Goal: Information Seeking & Learning: Find contact information

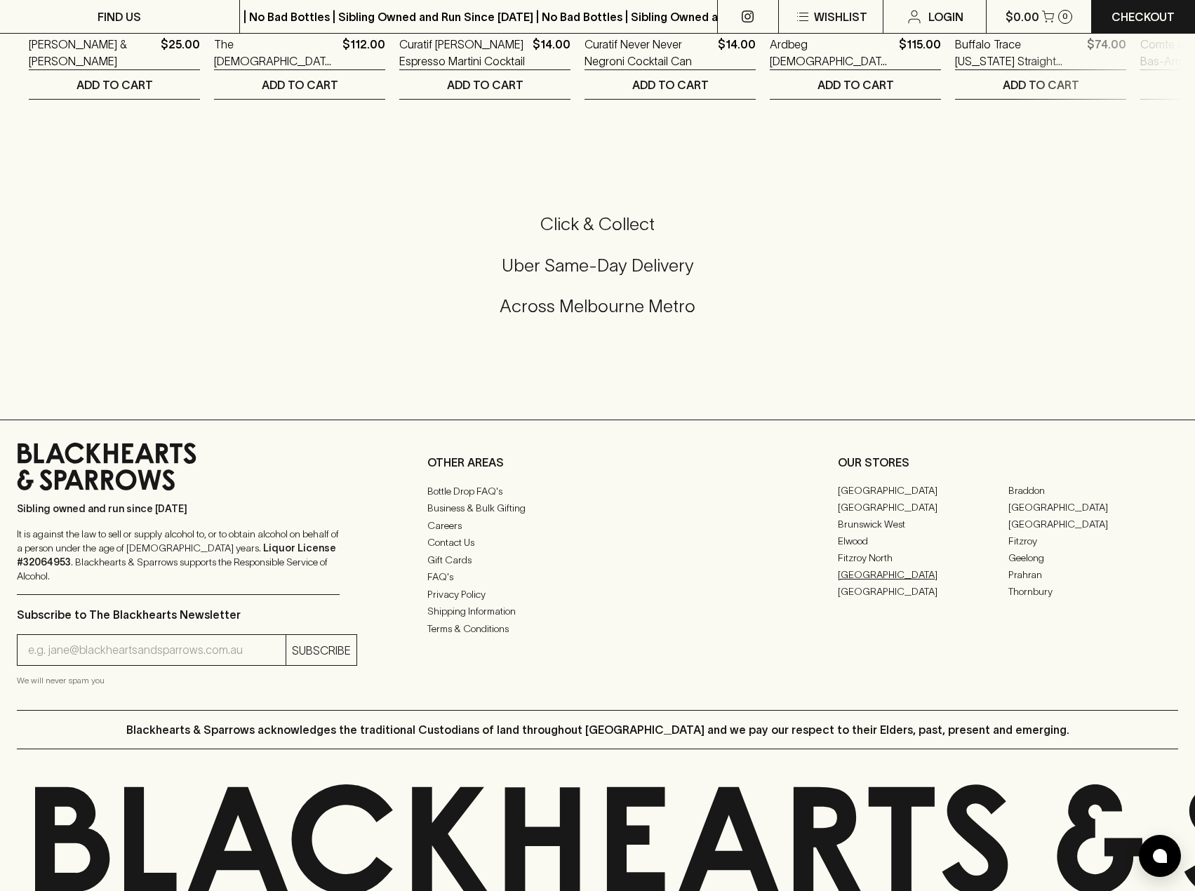
scroll to position [3246, 0]
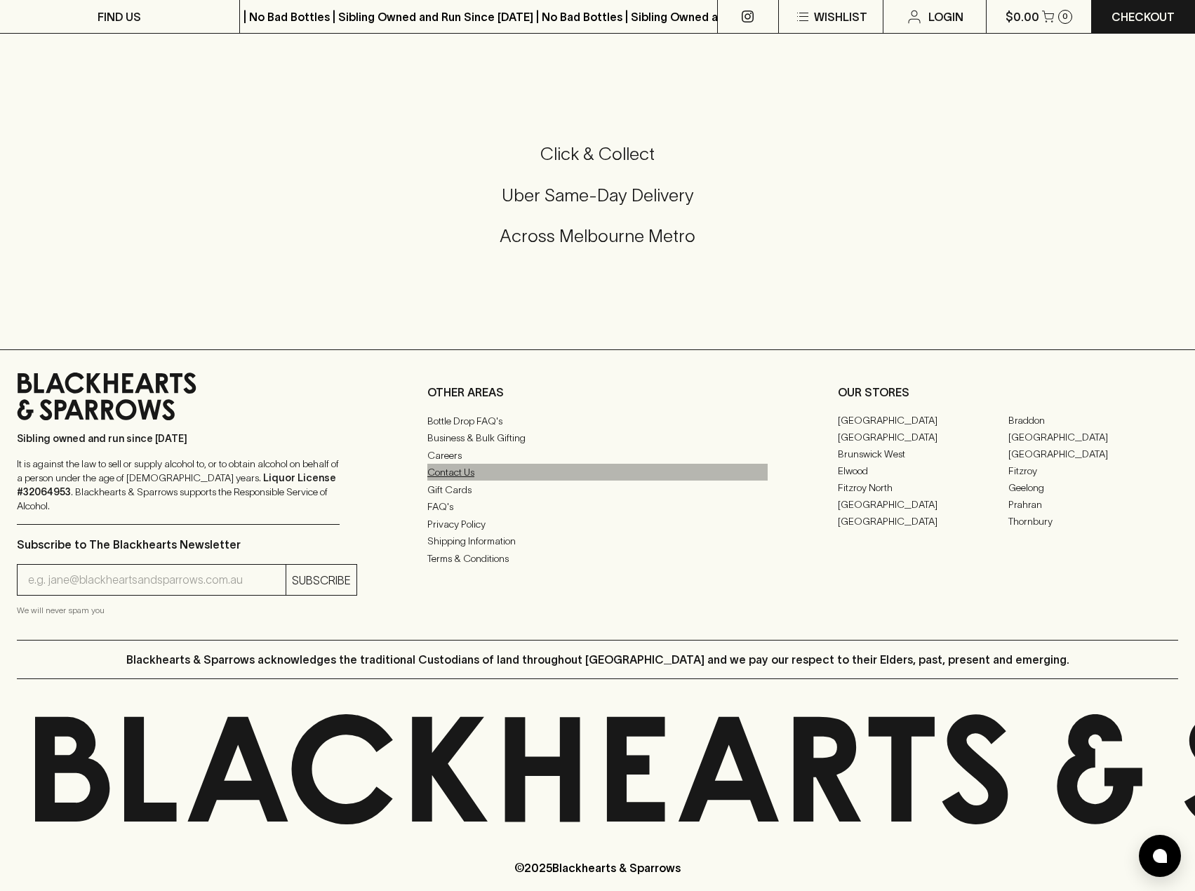
click at [455, 471] on link "Contact Us" at bounding box center [597, 472] width 340 height 17
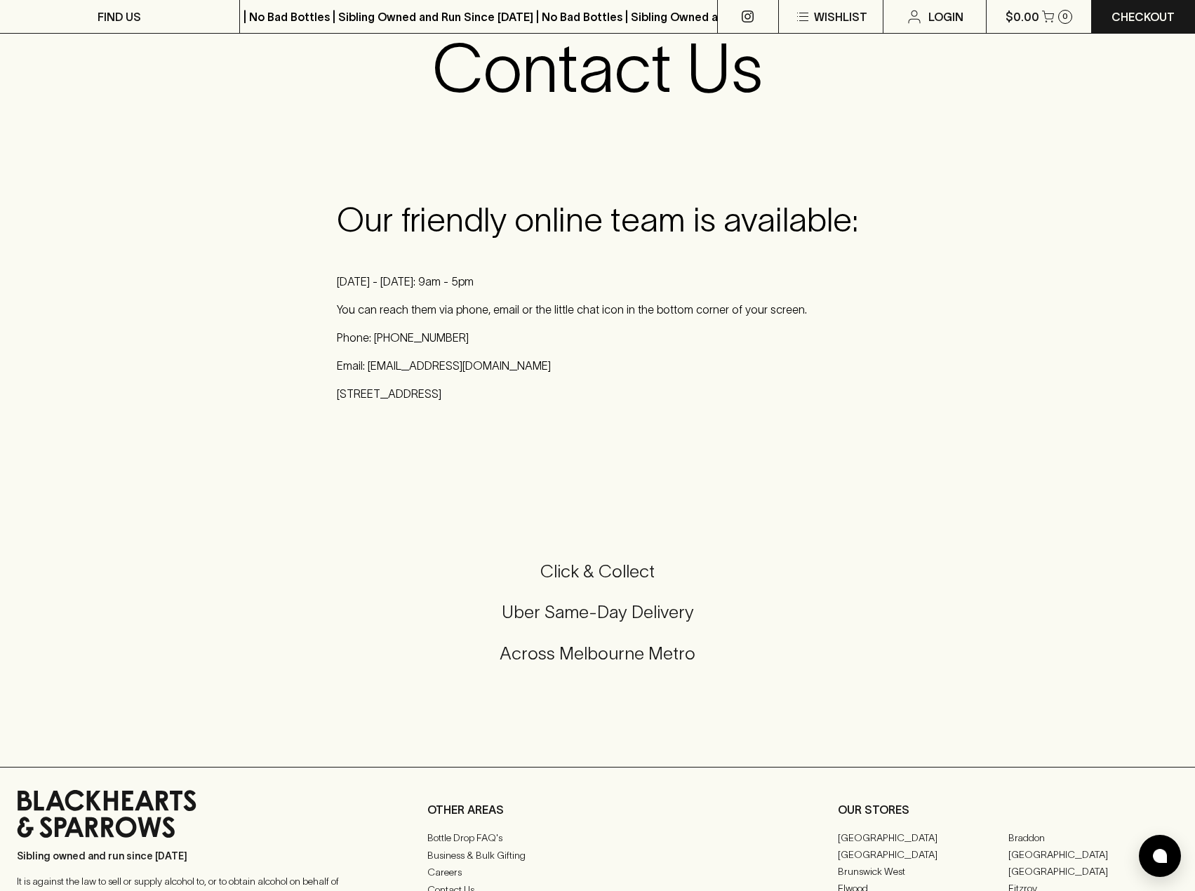
scroll to position [140, 0]
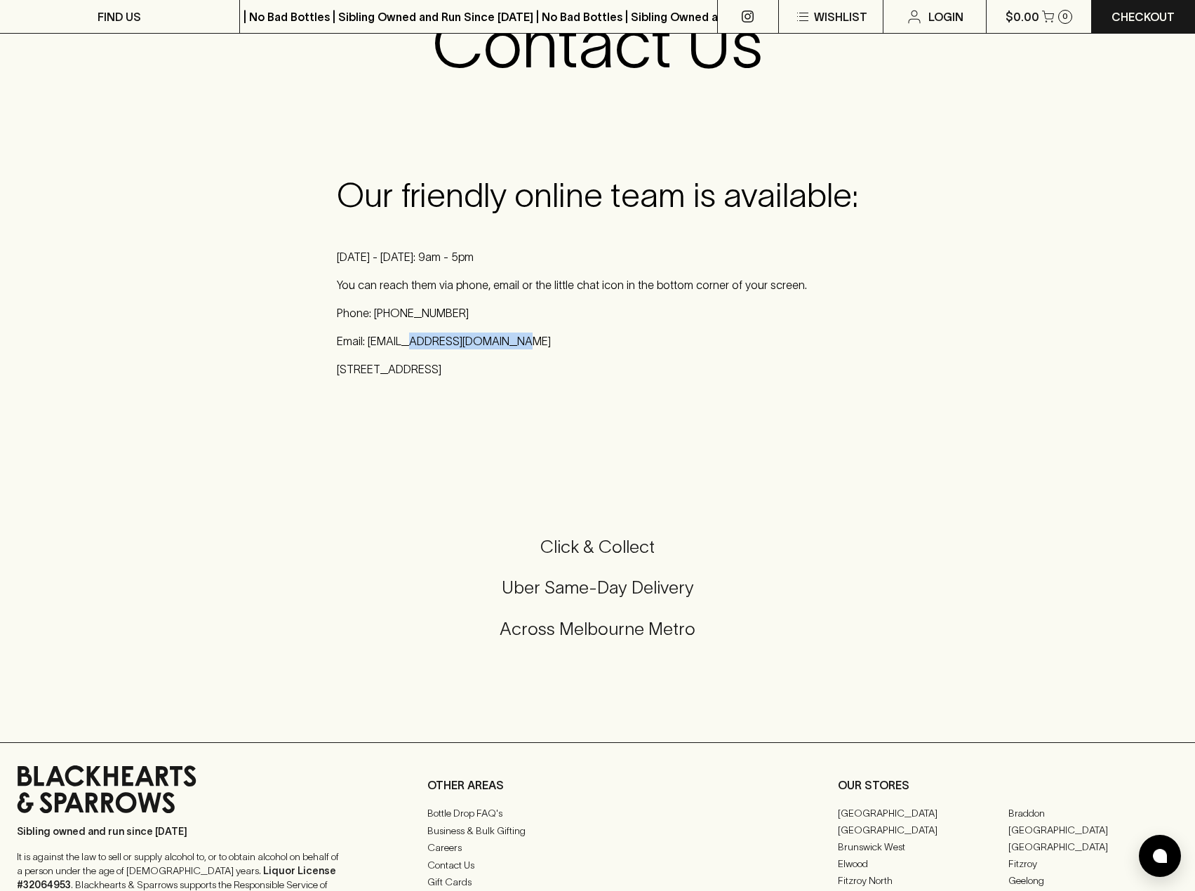
click at [686, 349] on p "Email: [EMAIL_ADDRESS][DOMAIN_NAME]" at bounding box center [597, 341] width 521 height 17
click at [558, 287] on p "You can reach them via phone, email or the little chat icon in the bottom corne…" at bounding box center [597, 284] width 521 height 17
drag, startPoint x: 375, startPoint y: 312, endPoint x: 507, endPoint y: 316, distance: 132.7
click at [507, 316] on p "Phone: [PHONE_NUMBER]" at bounding box center [597, 313] width 521 height 17
click at [603, 322] on div "Our friendly online team is available: [DATE] - [DATE]: 9am - 5pm You can reach…" at bounding box center [597, 276] width 521 height 202
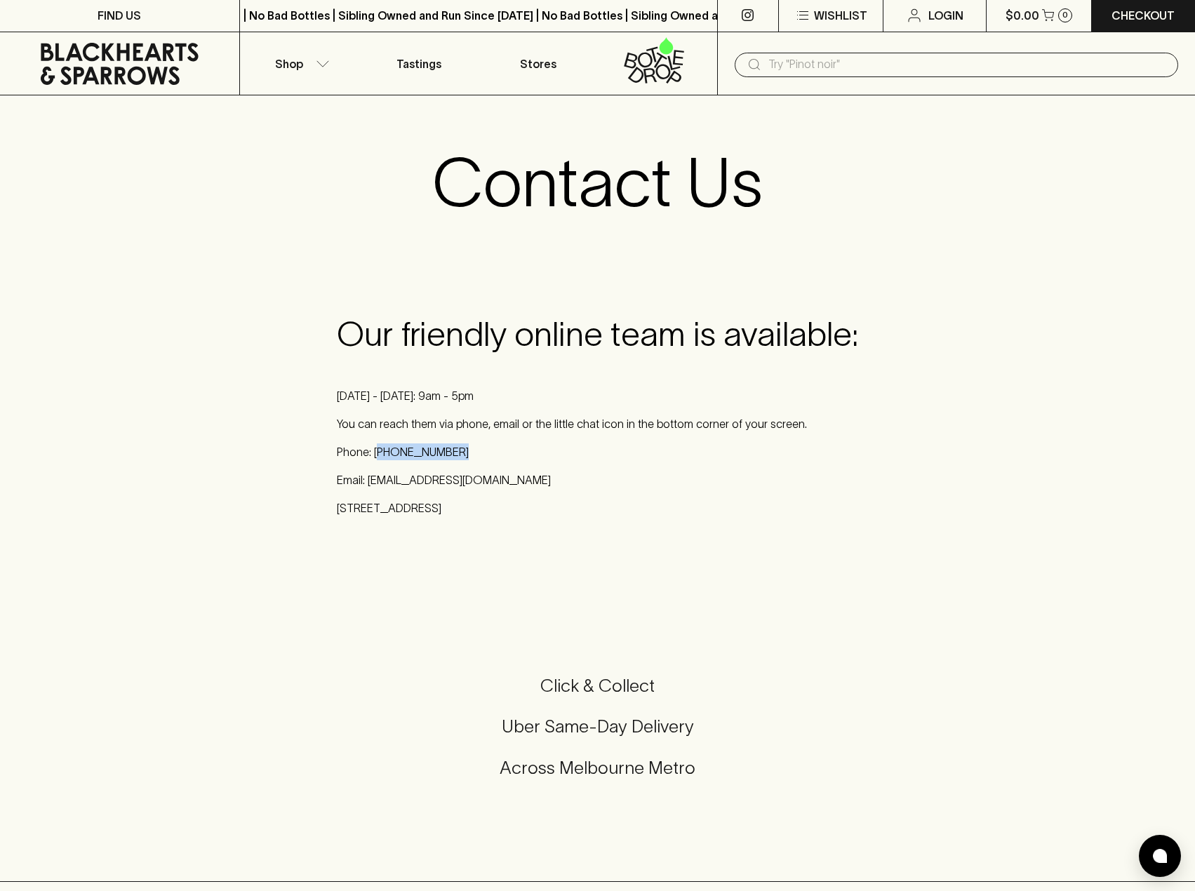
scroll to position [0, 0]
click at [138, 55] on icon at bounding box center [120, 65] width 218 height 42
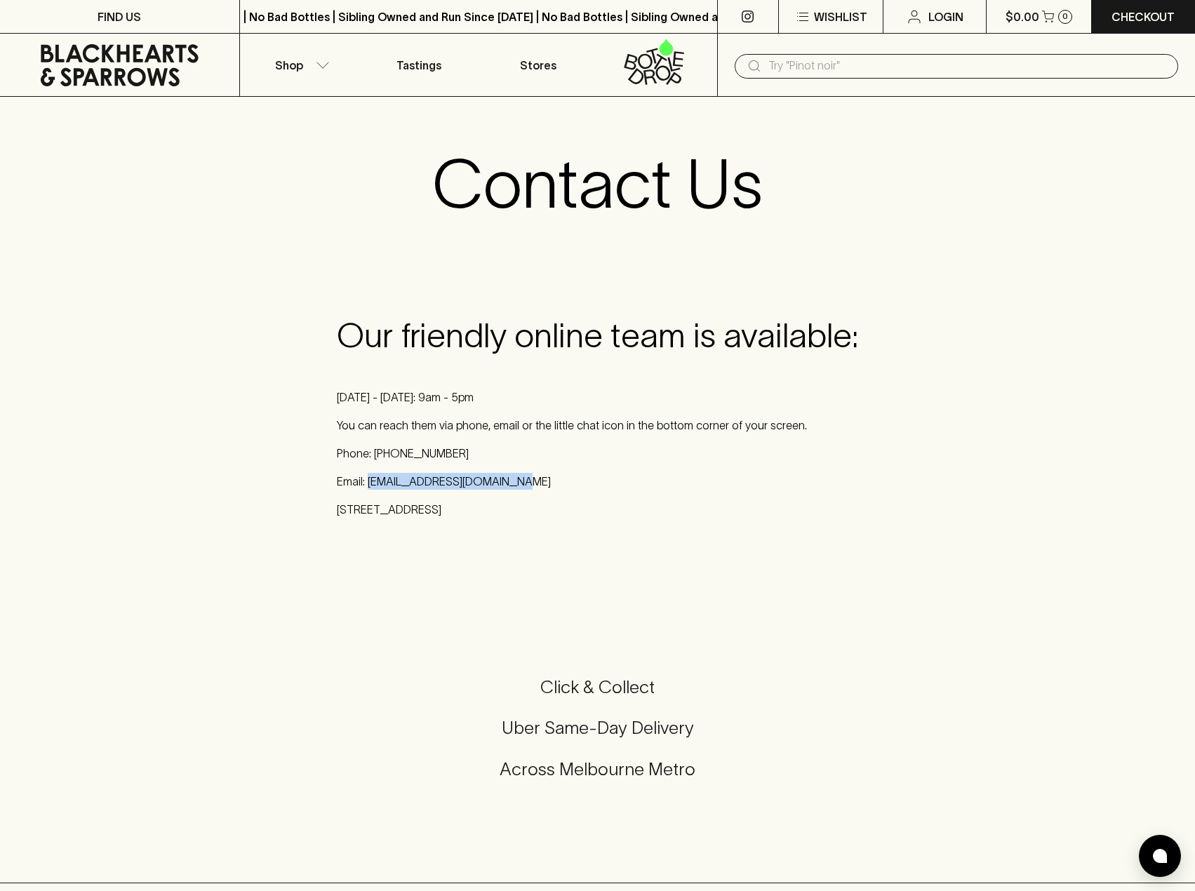
drag, startPoint x: 560, startPoint y: 481, endPoint x: 371, endPoint y: 487, distance: 189.6
click at [371, 487] on p "Email: [EMAIL_ADDRESS][DOMAIN_NAME]" at bounding box center [597, 481] width 521 height 17
copy p "[EMAIL_ADDRESS][DOMAIN_NAME]"
